Goal: Communication & Community: Participate in discussion

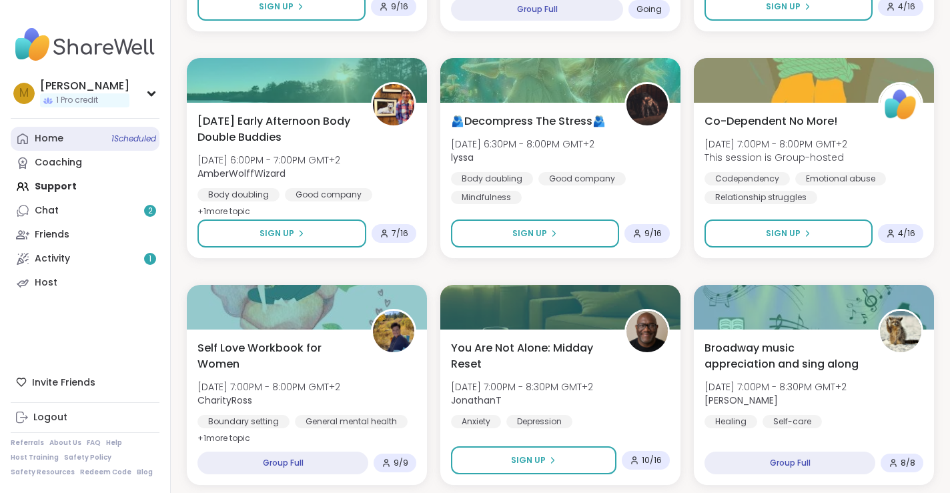
click at [82, 139] on link "Home 1 Scheduled" at bounding box center [85, 139] width 149 height 24
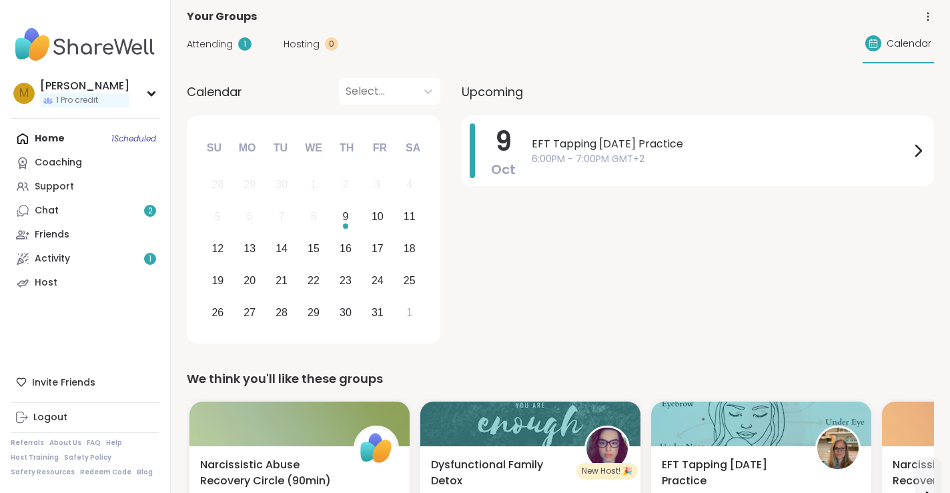
scroll to position [79, 0]
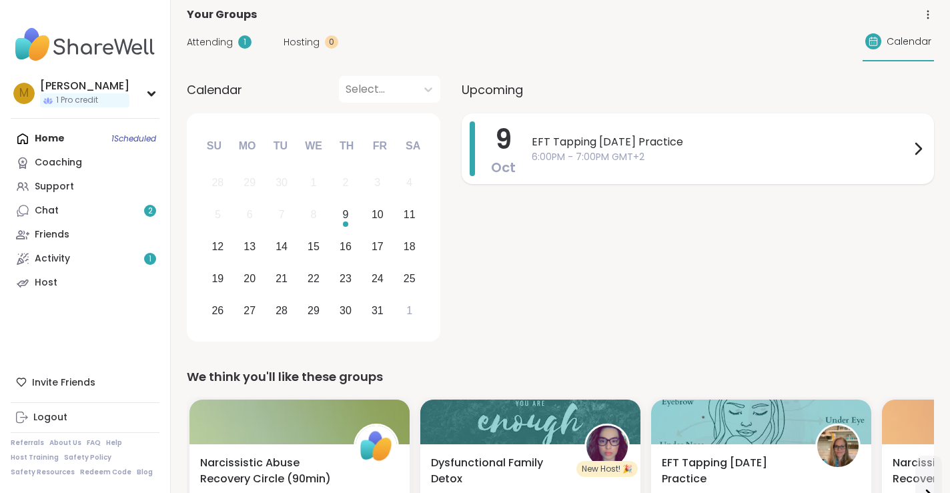
click at [579, 141] on span "EFT Tapping [DATE] Practice" at bounding box center [721, 142] width 378 height 16
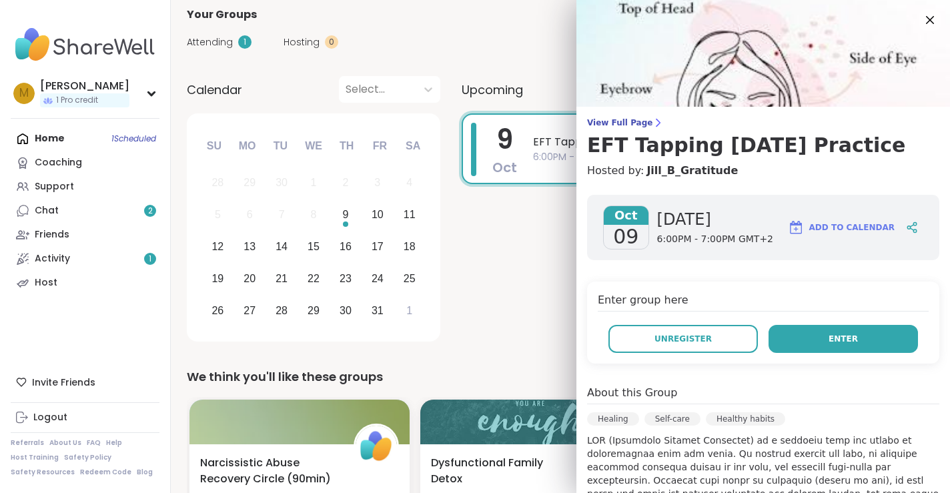
click at [798, 335] on button "Enter" at bounding box center [842, 339] width 149 height 28
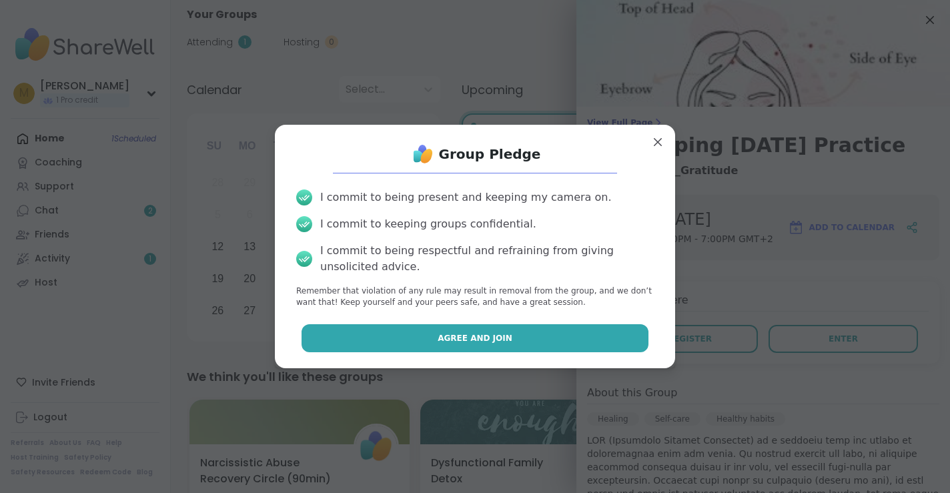
click at [602, 342] on button "Agree and Join" at bounding box center [474, 338] width 347 height 28
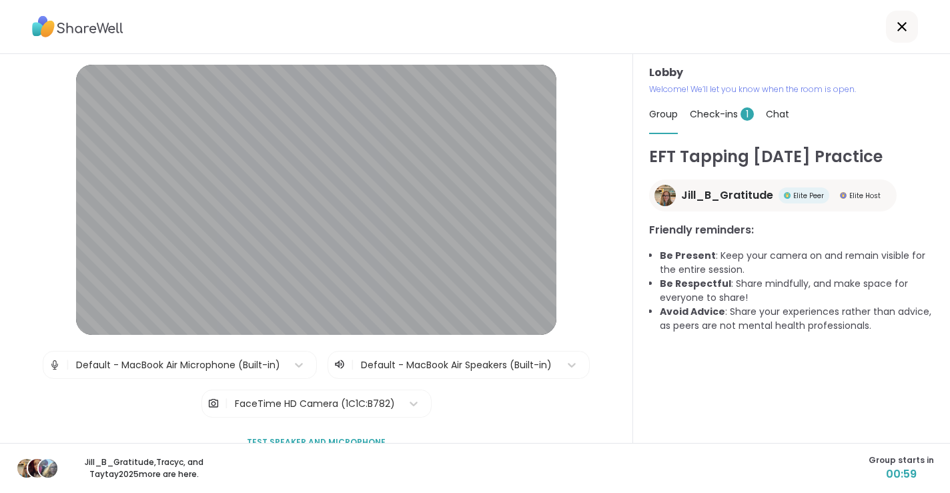
click at [705, 114] on span "Check-ins 1" at bounding box center [722, 113] width 64 height 13
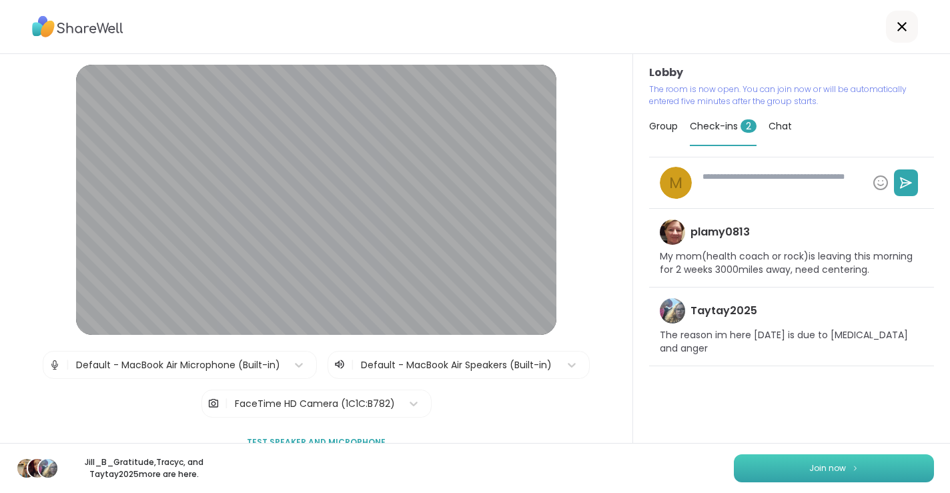
click at [766, 466] on button "Join now" at bounding box center [834, 468] width 200 height 28
type textarea "*"
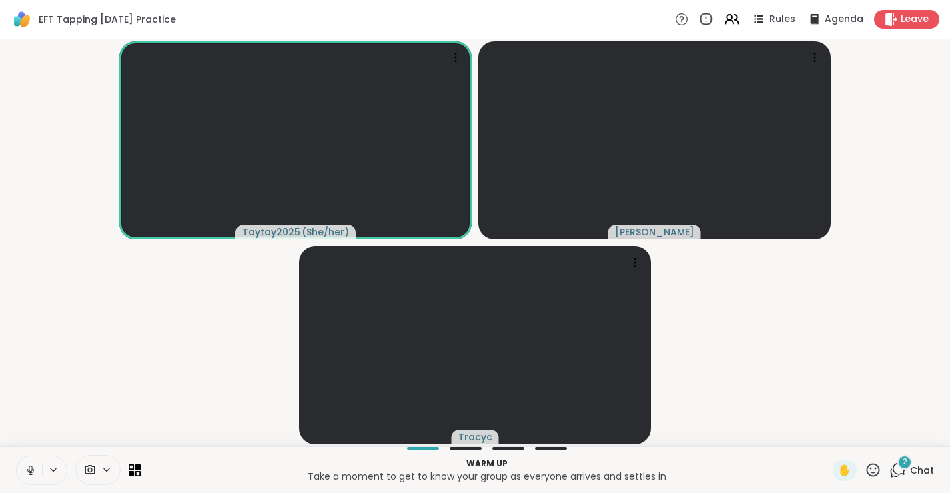
click at [29, 470] on icon at bounding box center [30, 469] width 3 height 6
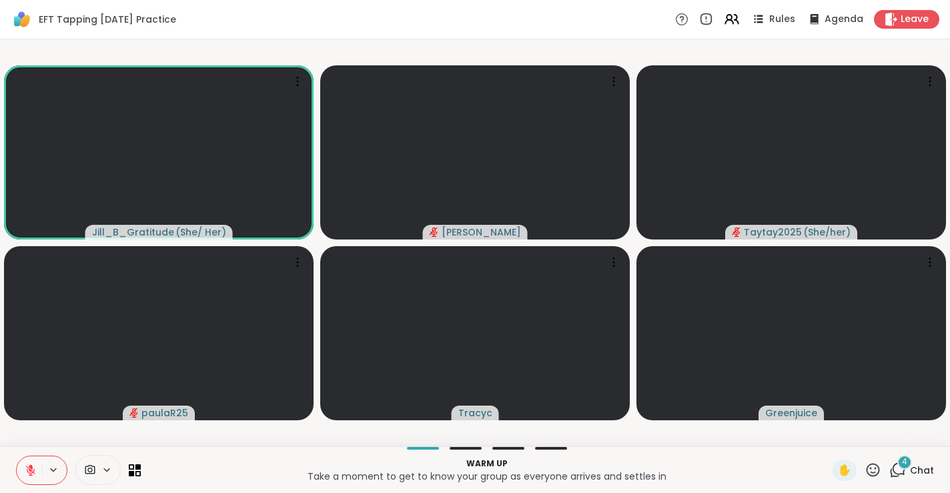
click at [29, 469] on icon at bounding box center [30, 470] width 9 height 9
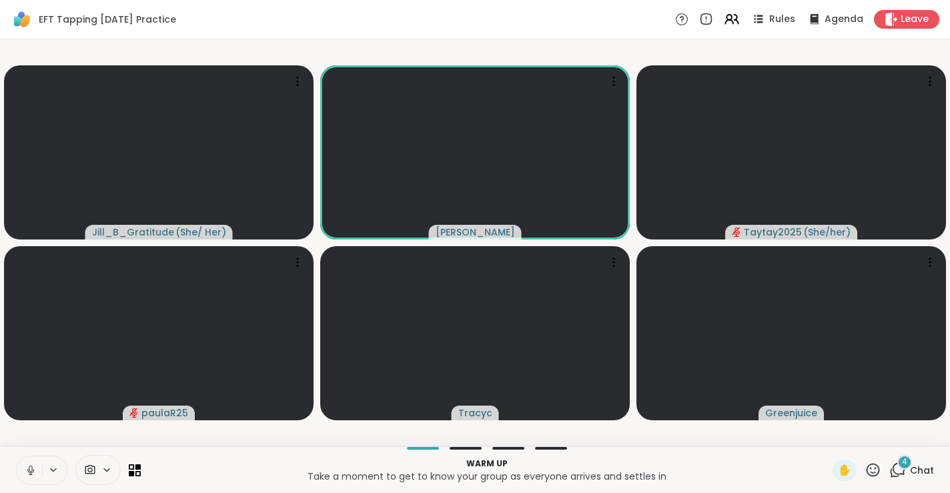
click at [30, 472] on icon at bounding box center [30, 473] width 1 height 3
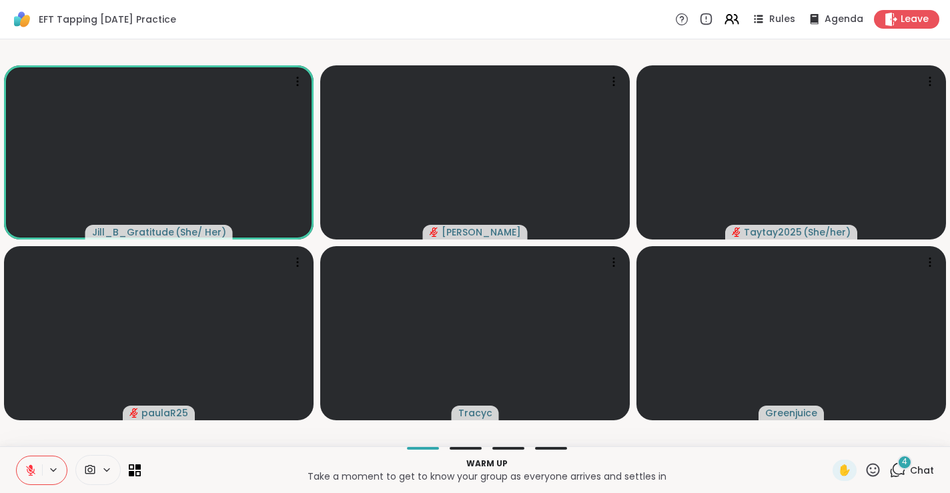
click at [31, 470] on icon at bounding box center [30, 470] width 9 height 9
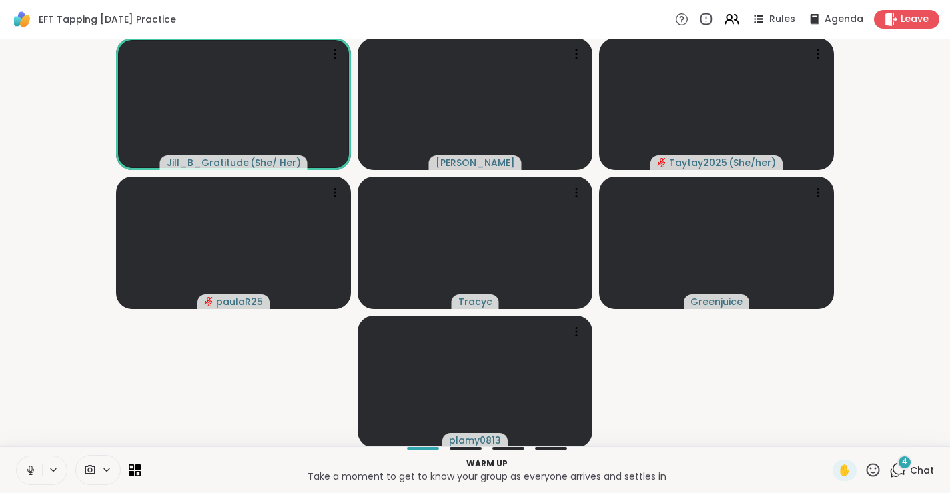
click at [29, 471] on icon at bounding box center [30, 469] width 3 height 6
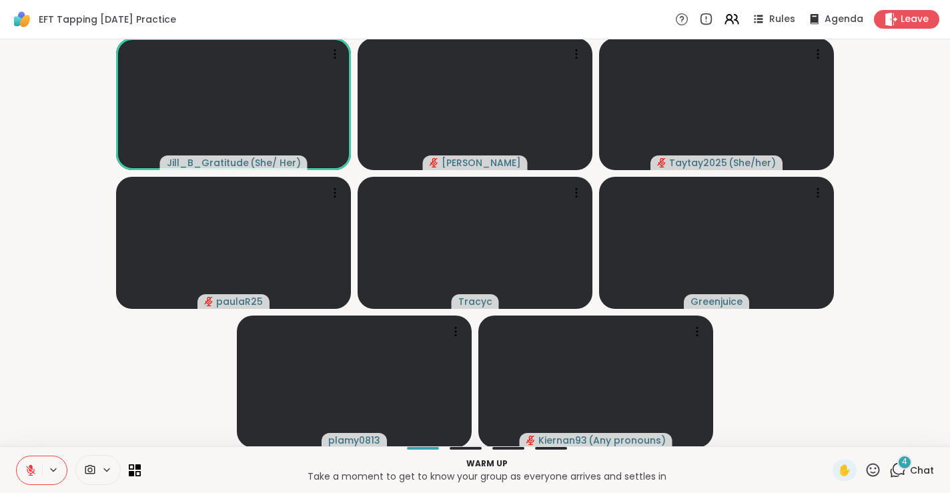
click at [898, 468] on icon at bounding box center [897, 470] width 17 height 17
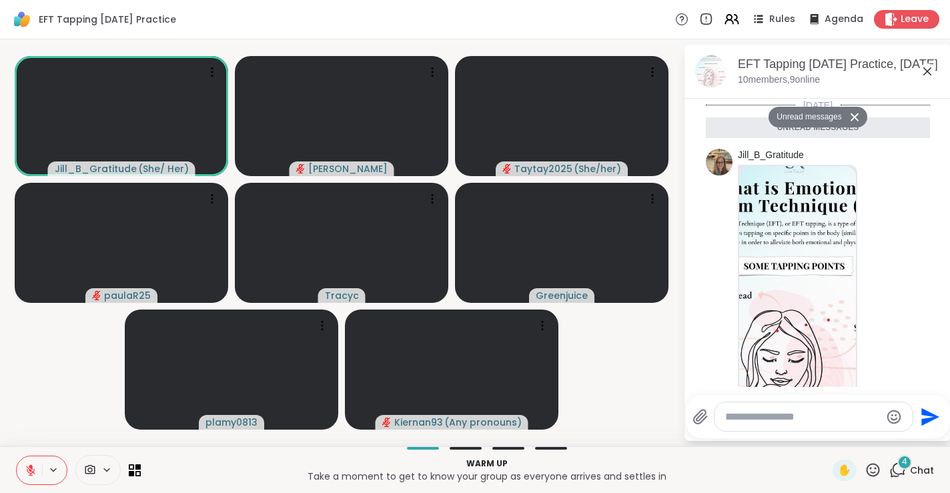
scroll to position [729, 0]
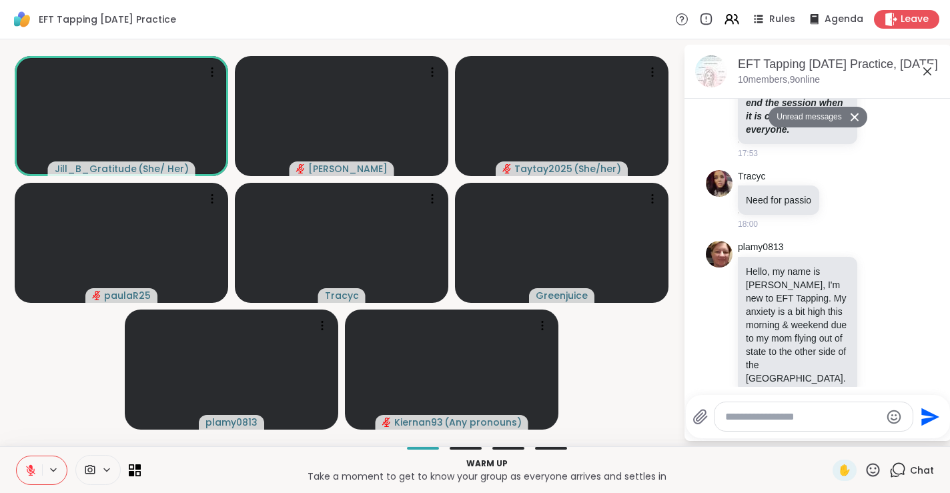
click at [770, 417] on textarea "Type your message" at bounding box center [802, 416] width 155 height 13
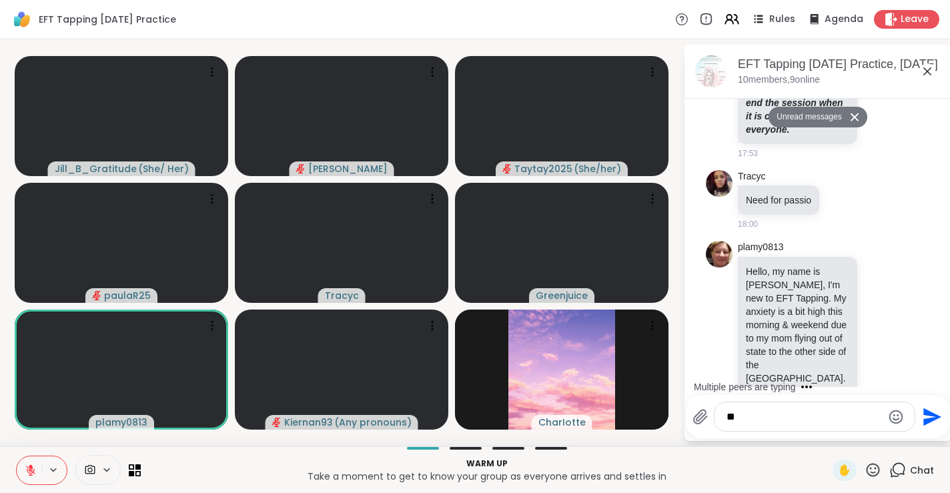
type textarea "*"
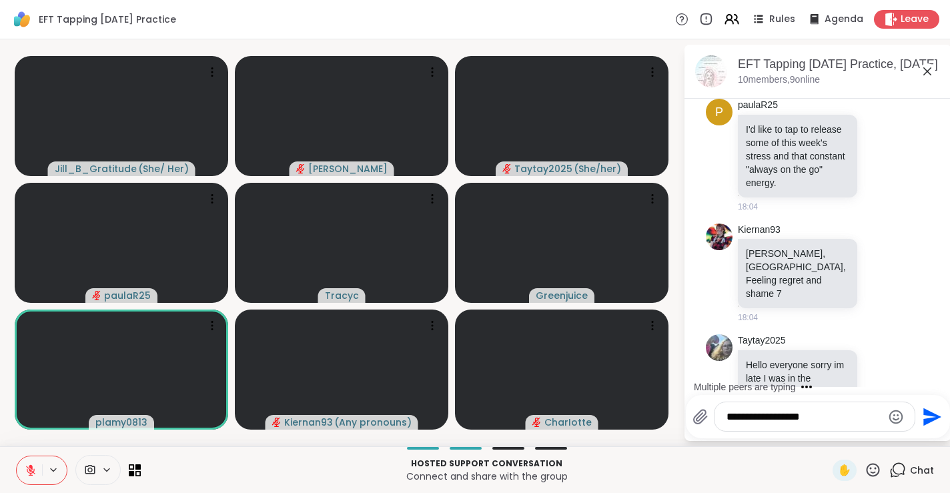
scroll to position [1102, 0]
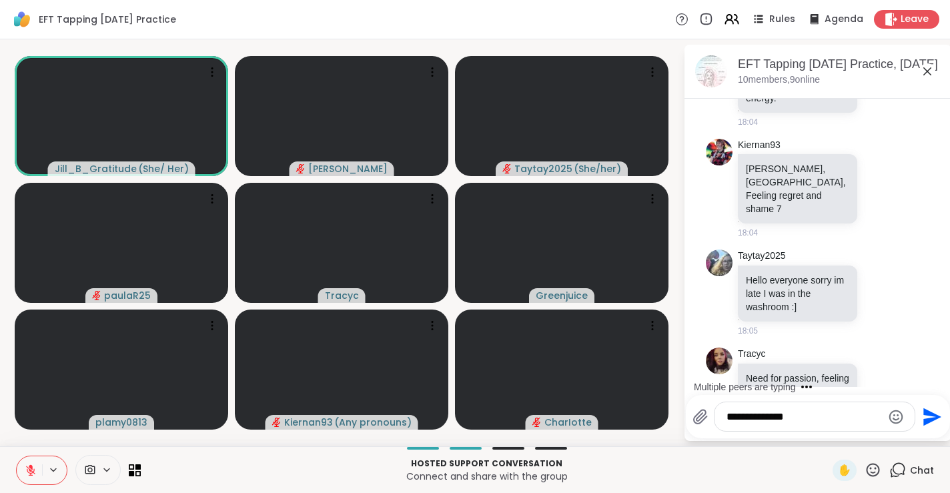
type textarea "**********"
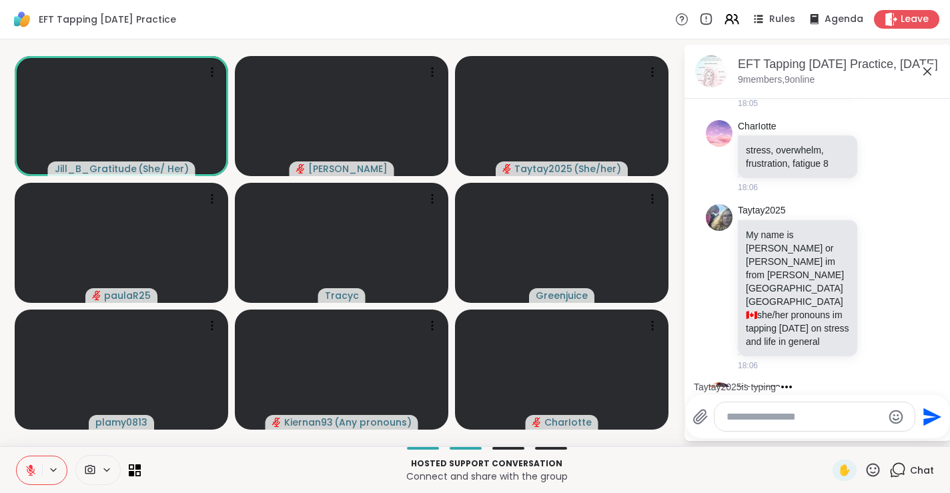
scroll to position [1681, 0]
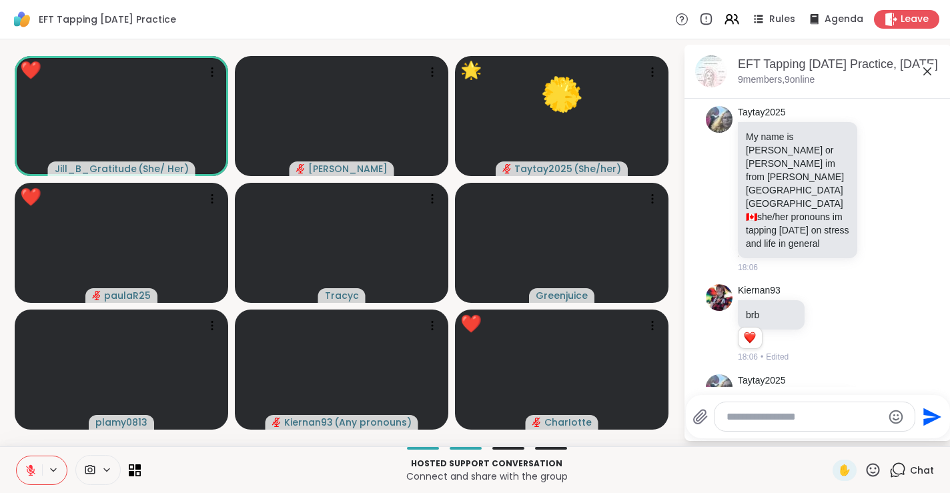
click at [870, 466] on icon at bounding box center [872, 470] width 17 height 17
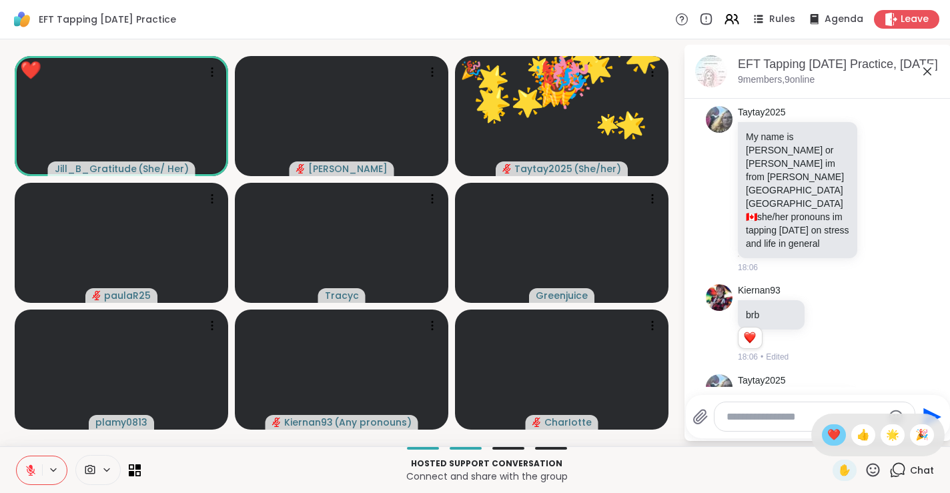
click at [840, 435] on span "❤️" at bounding box center [833, 435] width 13 height 16
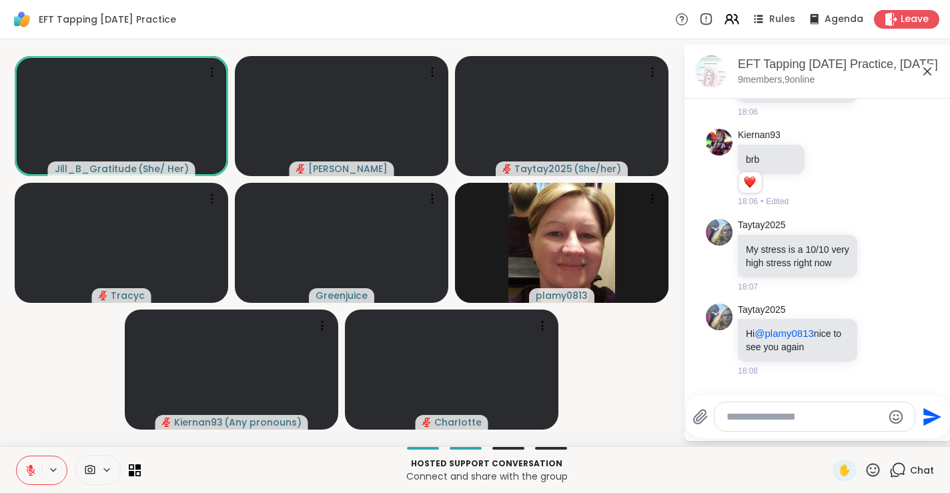
scroll to position [1947, 0]
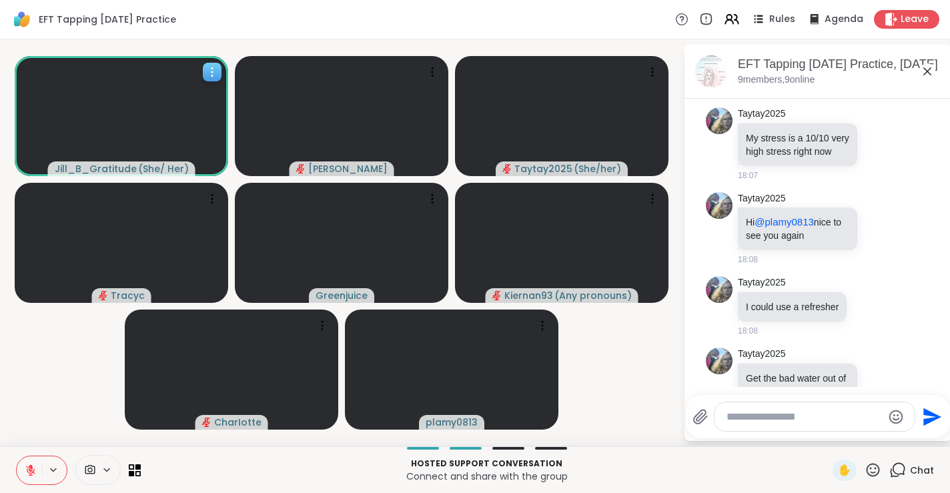
click at [213, 74] on icon at bounding box center [211, 71] width 13 height 13
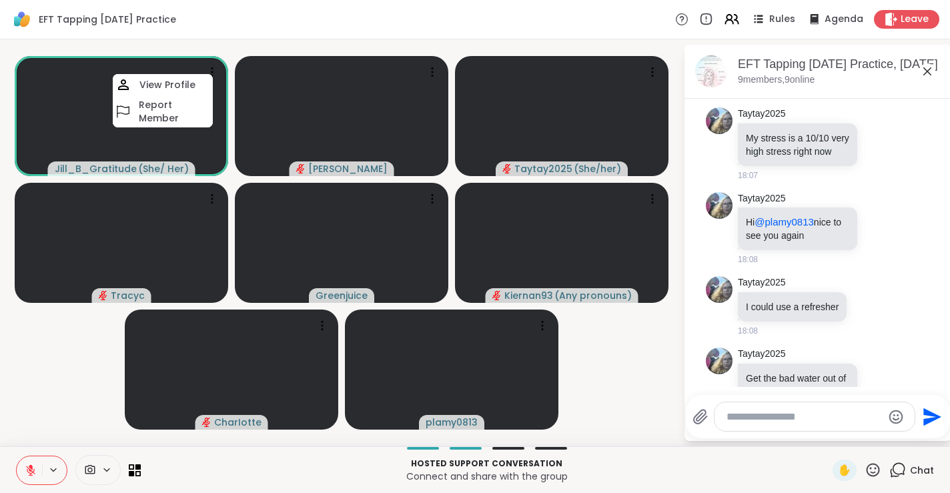
click at [248, 23] on div "EFT Tapping [DATE] Practice Rules Agenda Leave" at bounding box center [475, 19] width 950 height 39
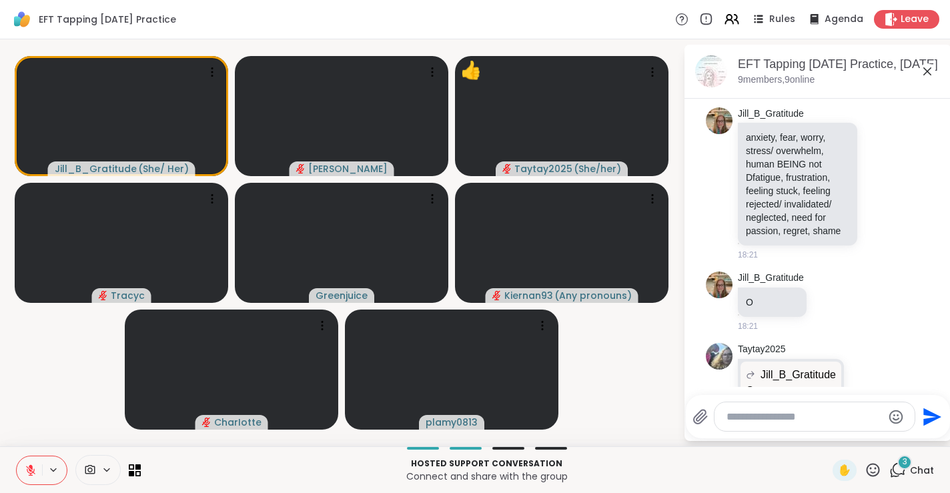
scroll to position [2318, 0]
click at [756, 416] on textarea "Type your message" at bounding box center [803, 416] width 155 height 13
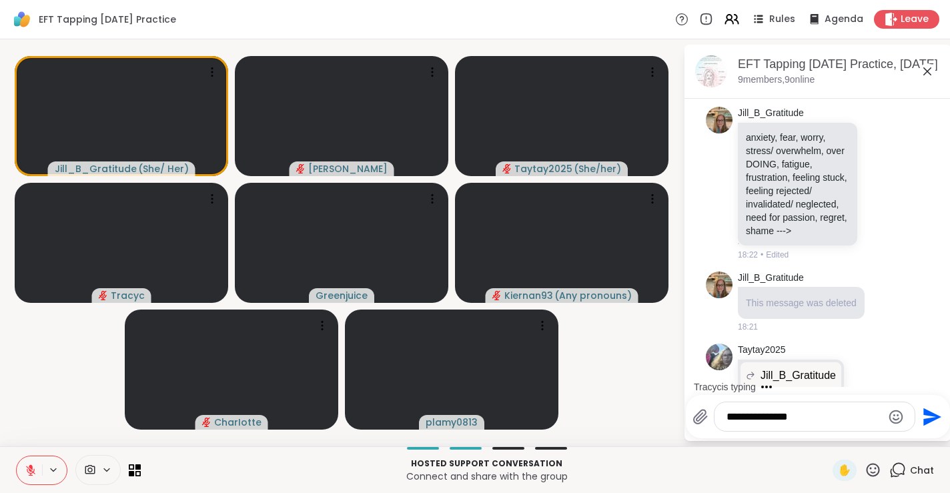
click at [746, 415] on textarea "**********" at bounding box center [803, 416] width 155 height 13
type textarea "**********"
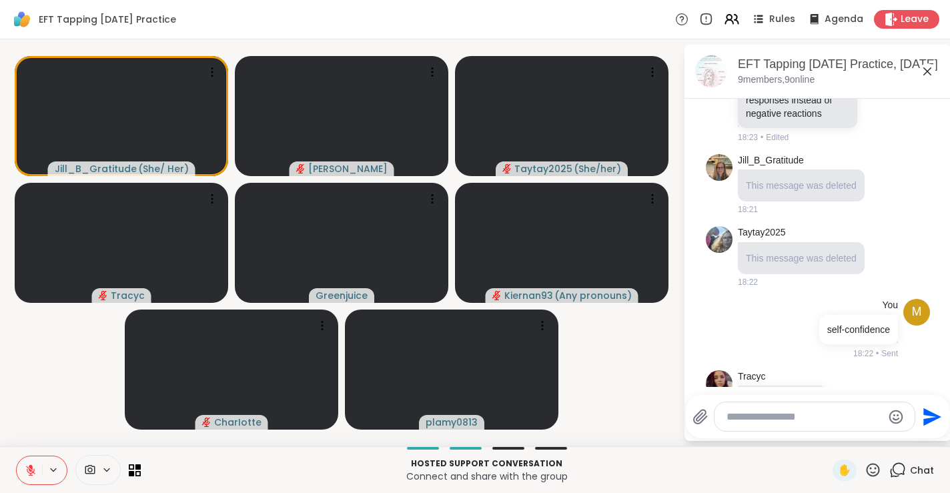
scroll to position [2542, 0]
